Goal: Obtain resource: Download file/media

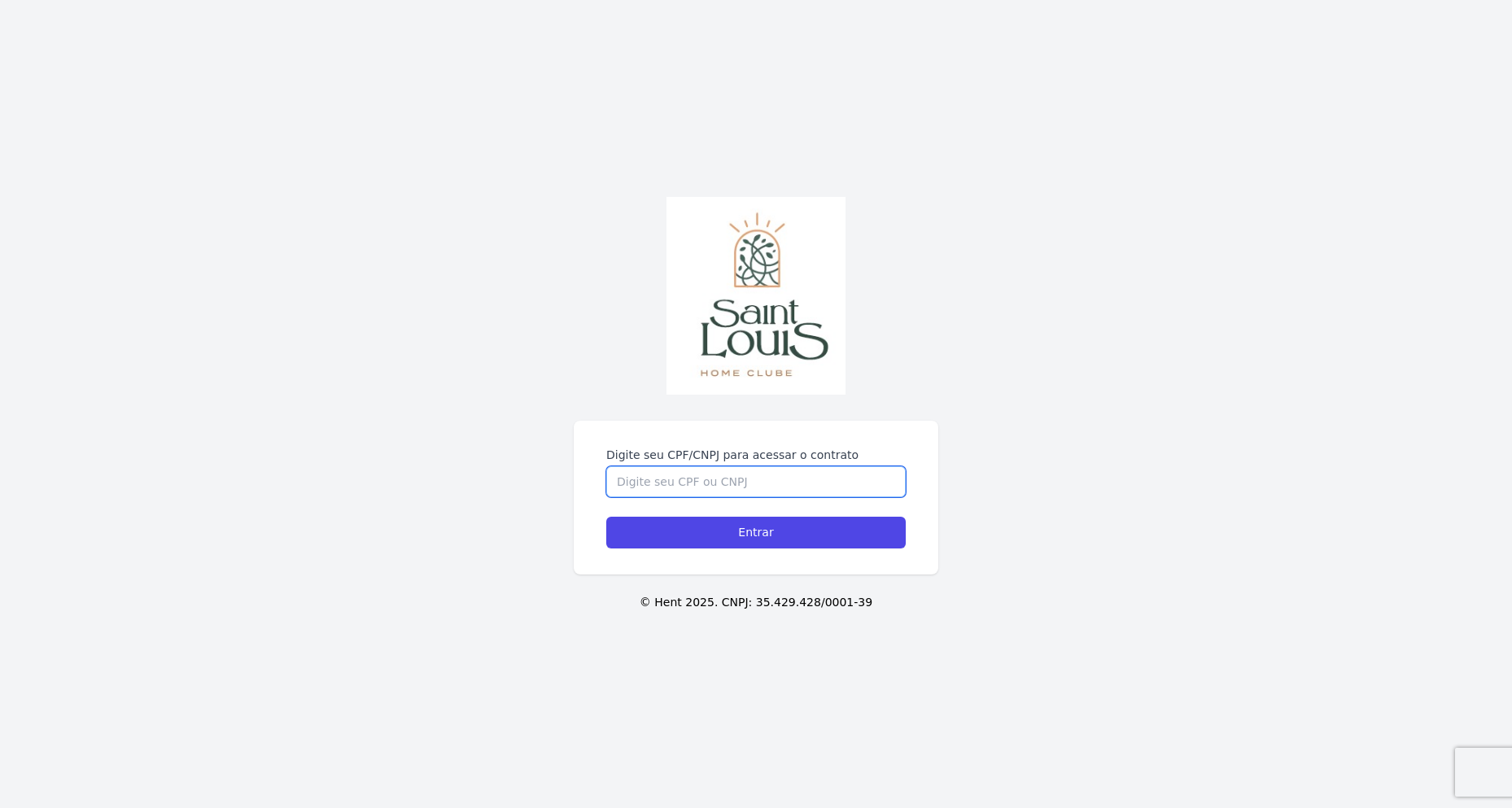
click at [675, 478] on input "Digite seu CPF/CNPJ para acessar o contrato" at bounding box center [756, 481] width 300 height 31
type input "02801234001"
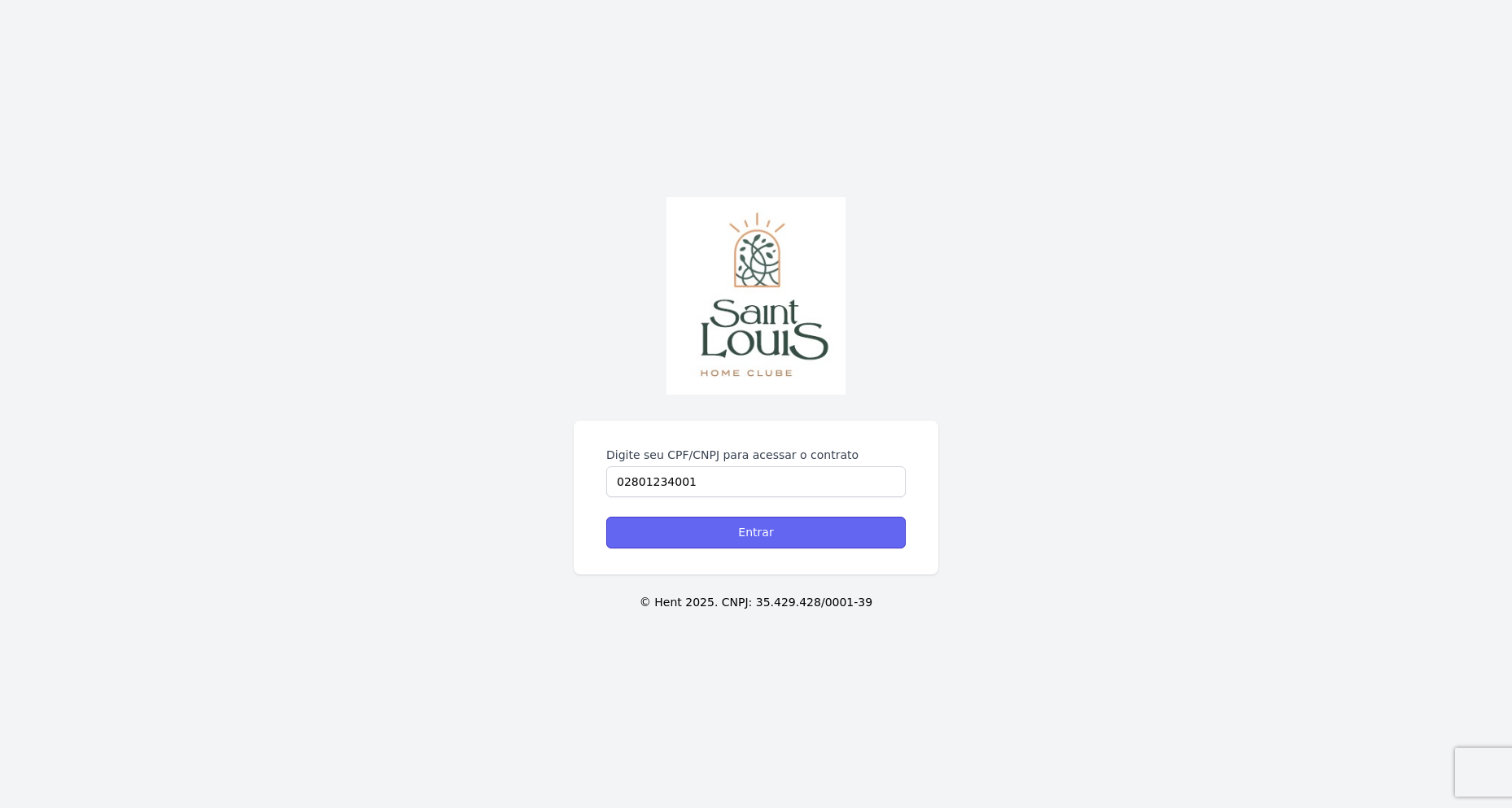
click at [756, 536] on input "Entrar" at bounding box center [756, 532] width 300 height 32
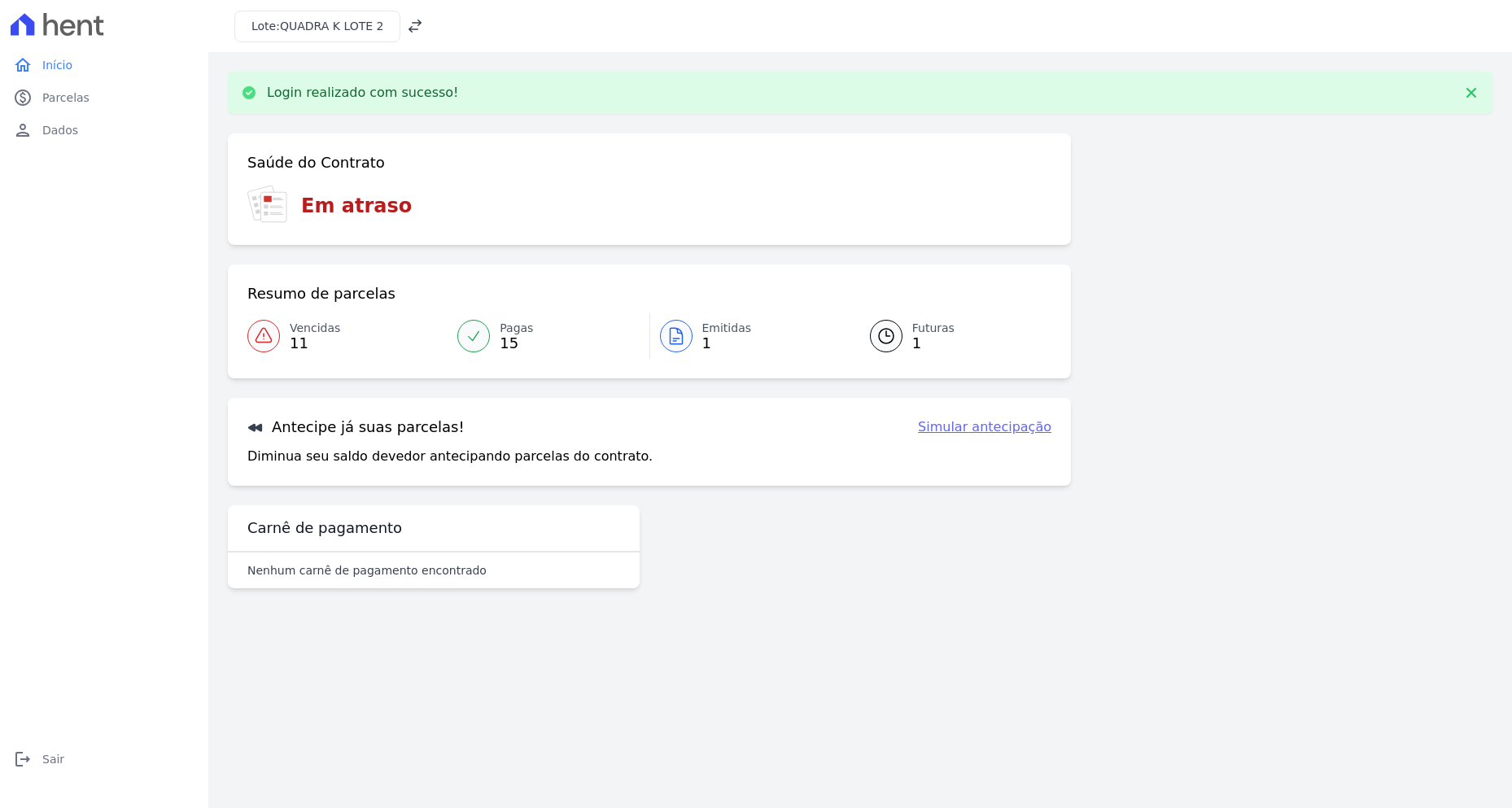
click at [408, 23] on icon at bounding box center [414, 26] width 13 height 13
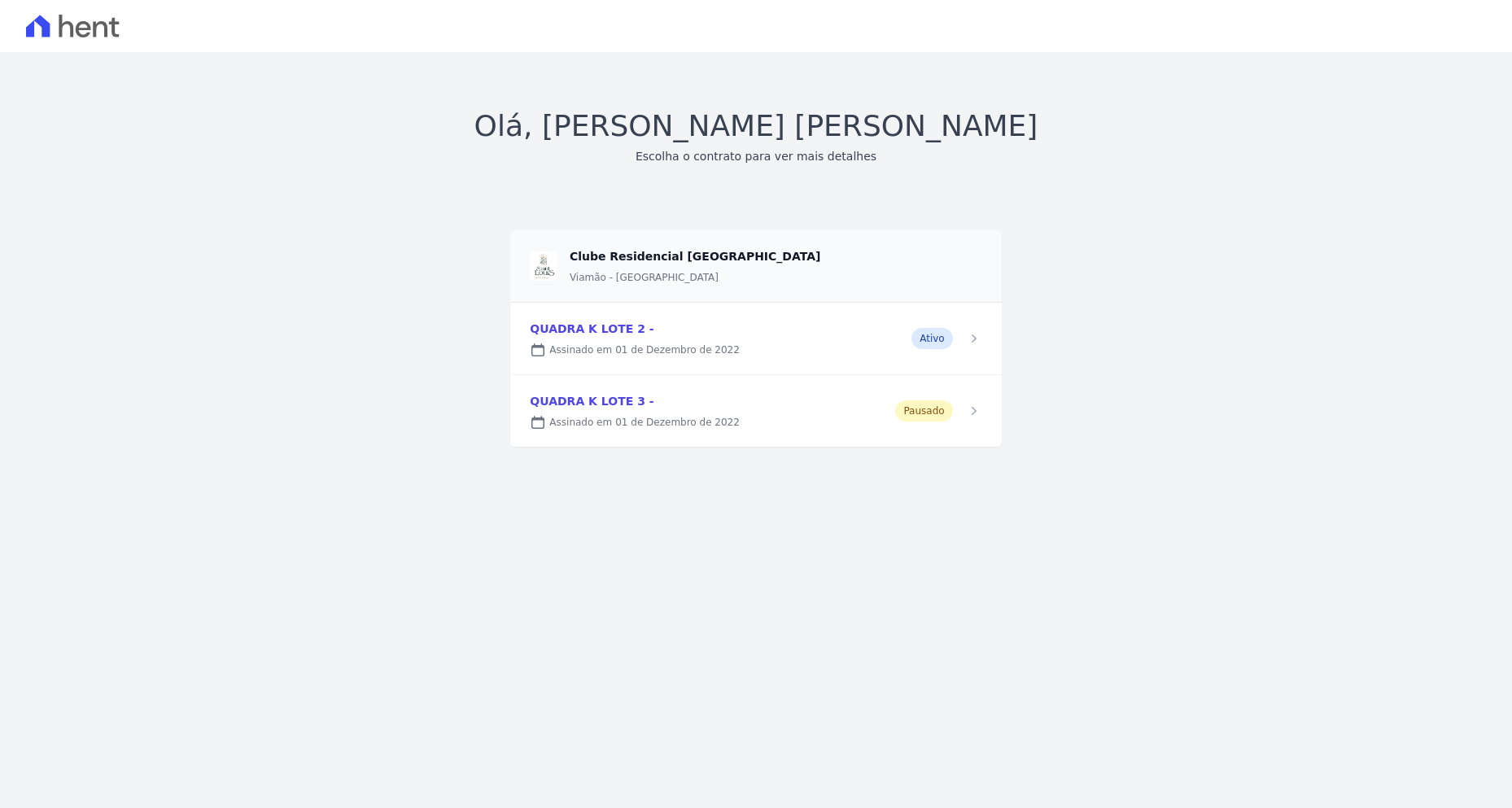
click at [637, 337] on link at bounding box center [756, 337] width 491 height 71
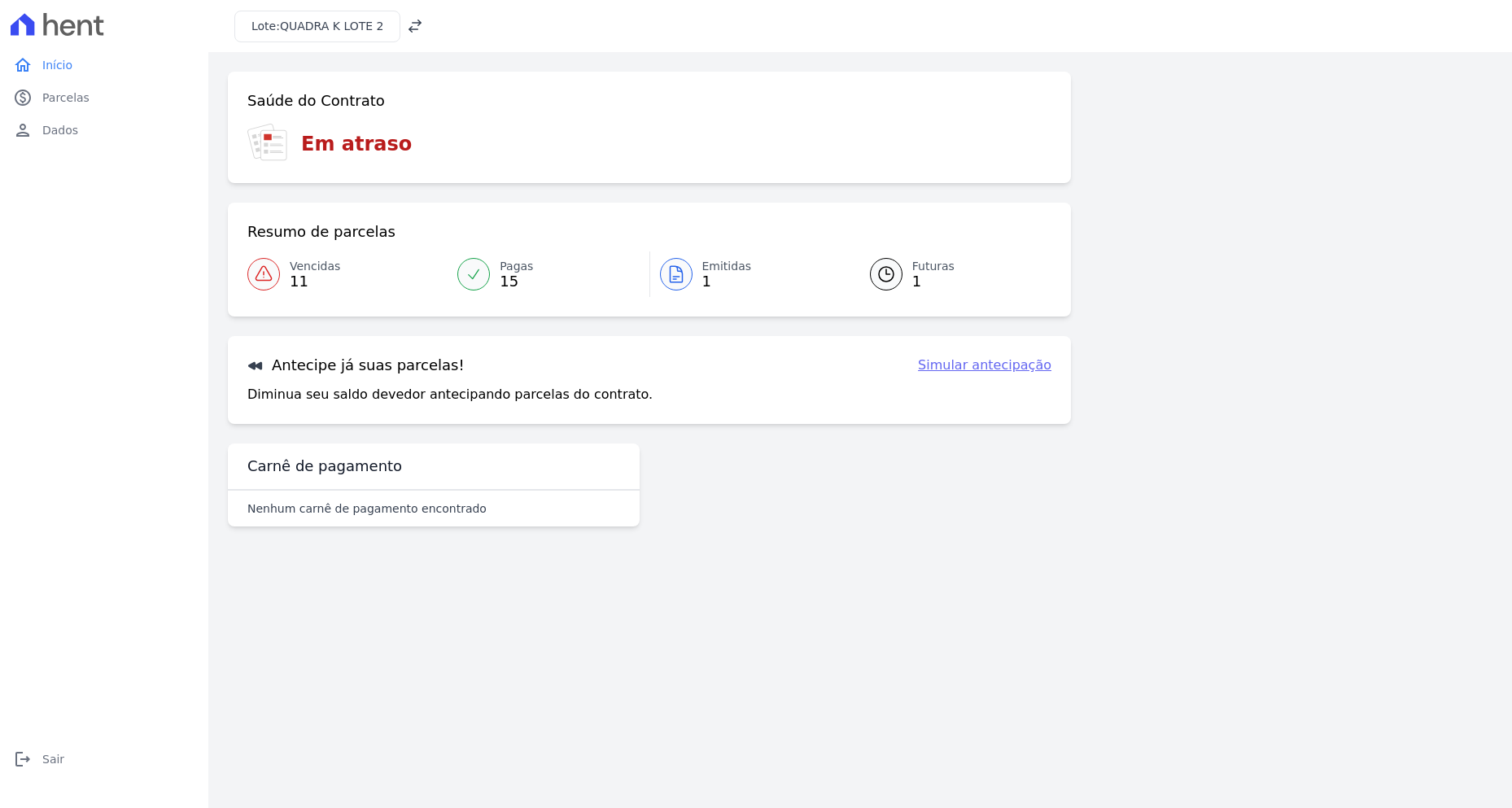
click at [312, 270] on span "Vencidas" at bounding box center [315, 266] width 50 height 17
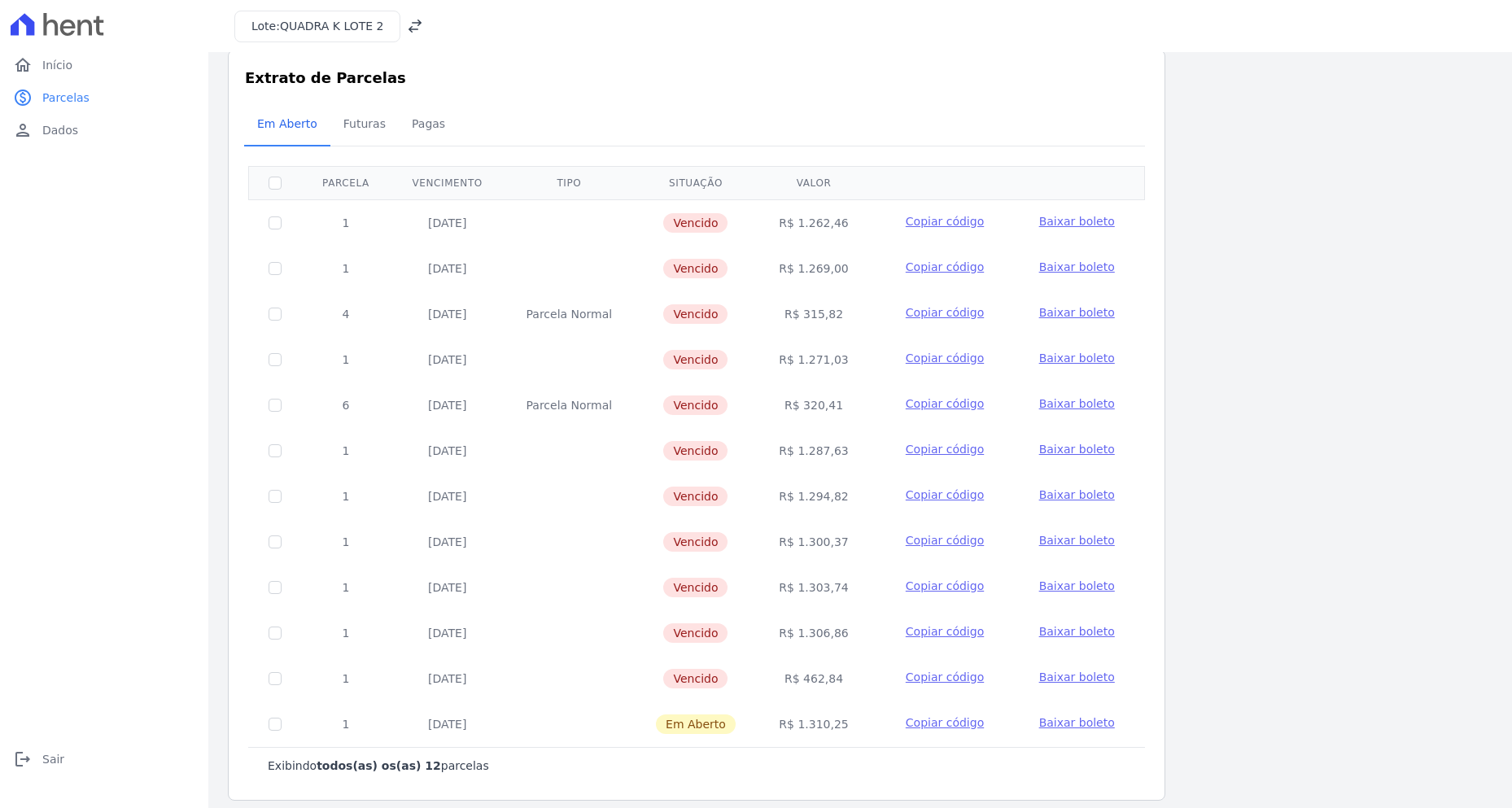
scroll to position [34, 0]
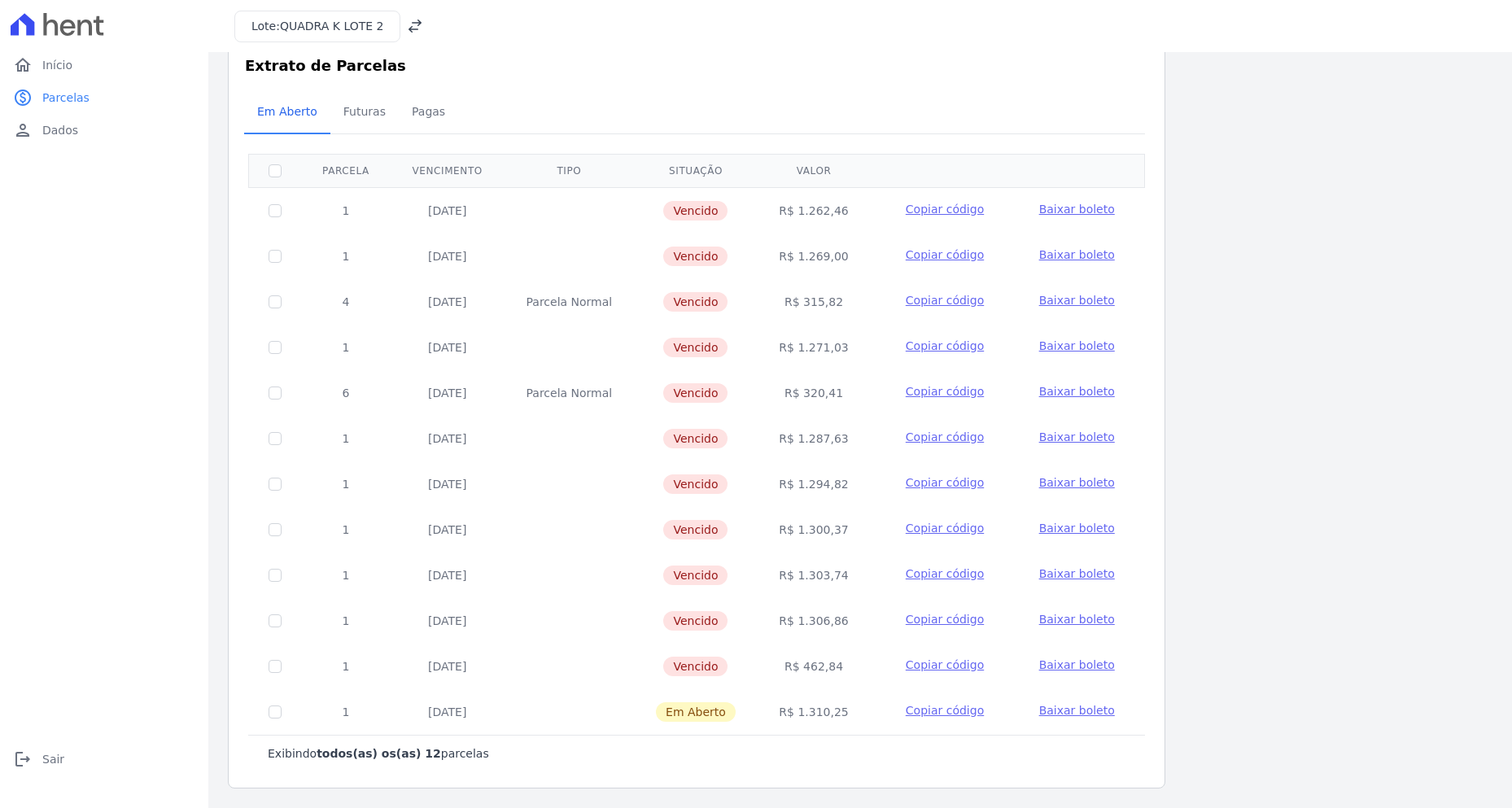
drag, startPoint x: 787, startPoint y: 619, endPoint x: 844, endPoint y: 653, distance: 66.4
click at [844, 653] on tbody "1 25/01/2025 Vencido R$ 1.262,46 Copiar código Baixar boleto 1 25/02/2025 Venci…" at bounding box center [696, 460] width 896 height 547
click at [862, 643] on td "R$ 462,84" at bounding box center [814, 666] width 113 height 46
click at [1048, 663] on span "Baixar boleto" at bounding box center [1077, 664] width 76 height 13
click at [1060, 669] on span "Baixar boleto" at bounding box center [1077, 664] width 76 height 13
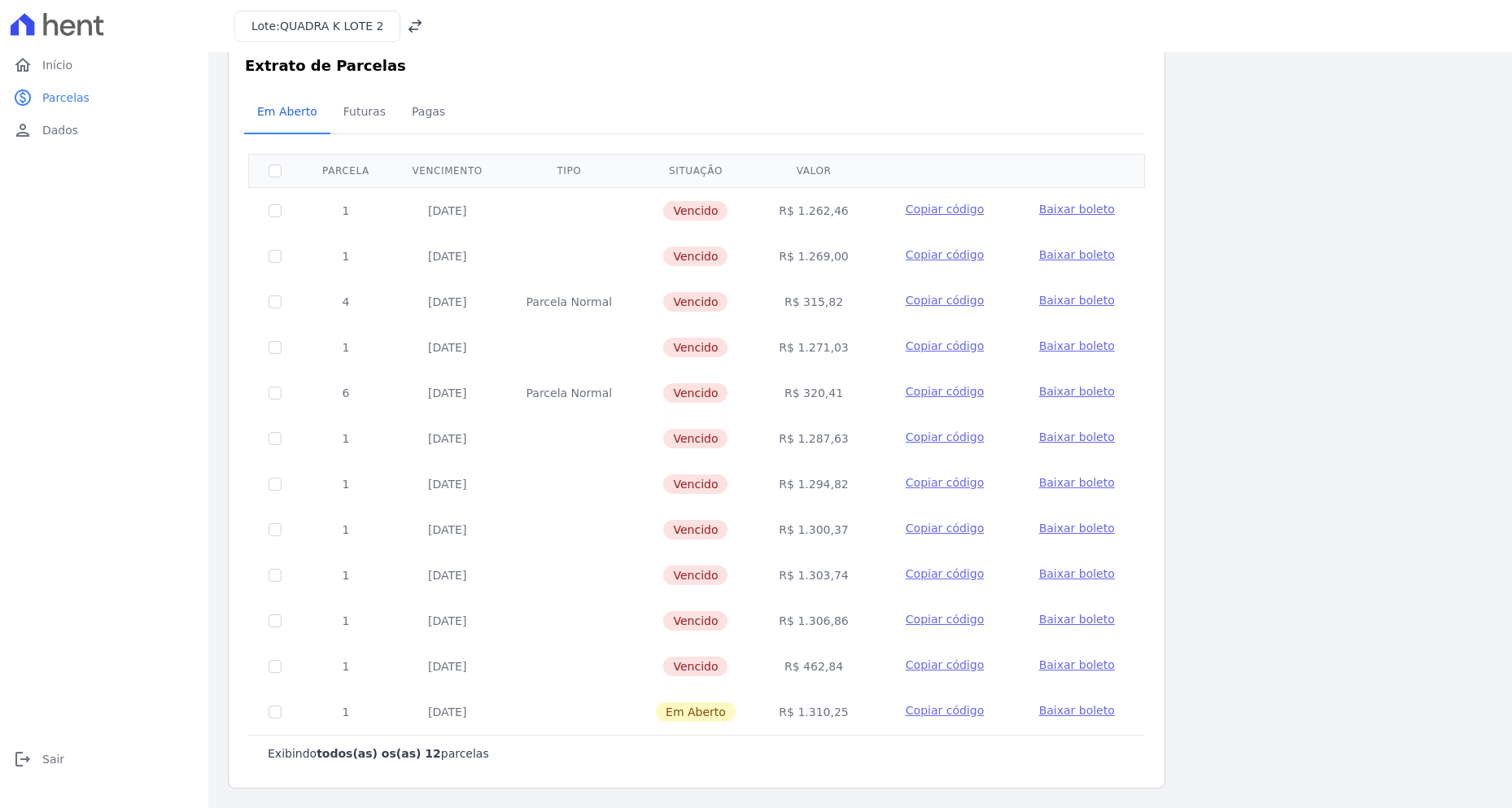
click at [1062, 615] on span "Baixar boleto" at bounding box center [1077, 619] width 76 height 13
click at [1058, 715] on span "Baixar boleto" at bounding box center [1077, 710] width 76 height 13
click at [359, 115] on span "Futuras" at bounding box center [364, 111] width 62 height 33
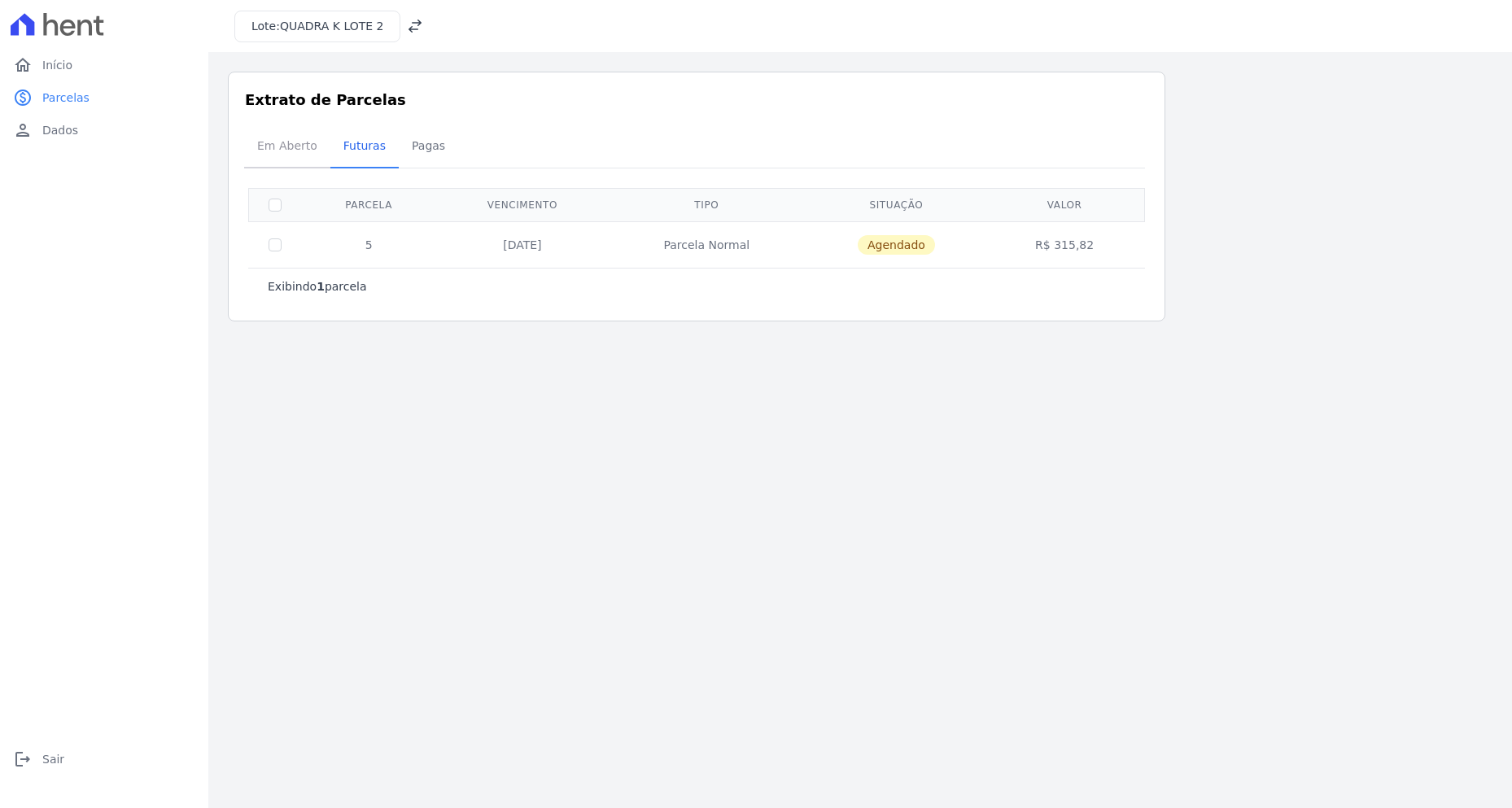
click at [294, 150] on span "Em Aberto" at bounding box center [287, 145] width 79 height 33
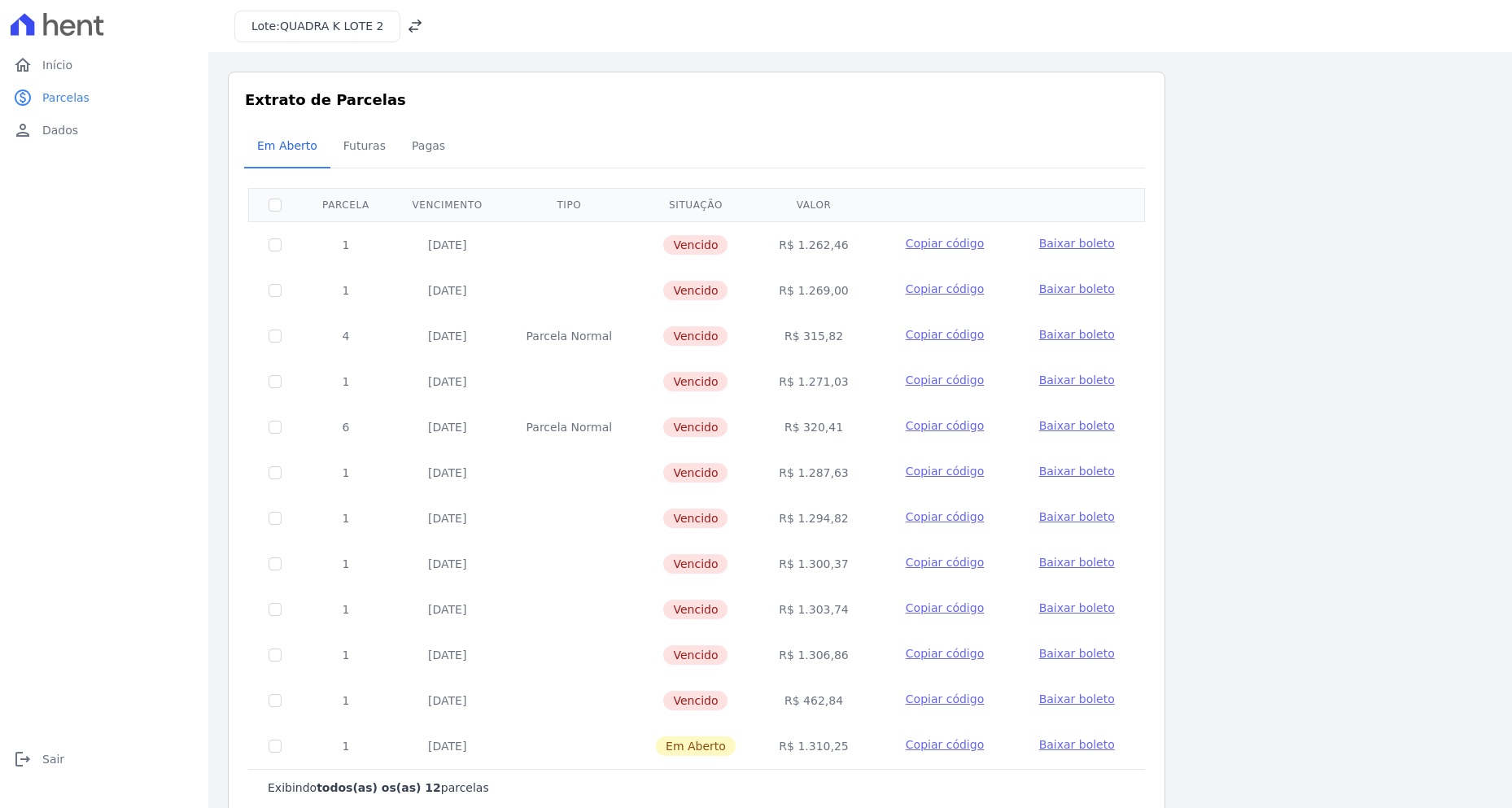
scroll to position [34, 0]
